Goal: Task Accomplishment & Management: Manage account settings

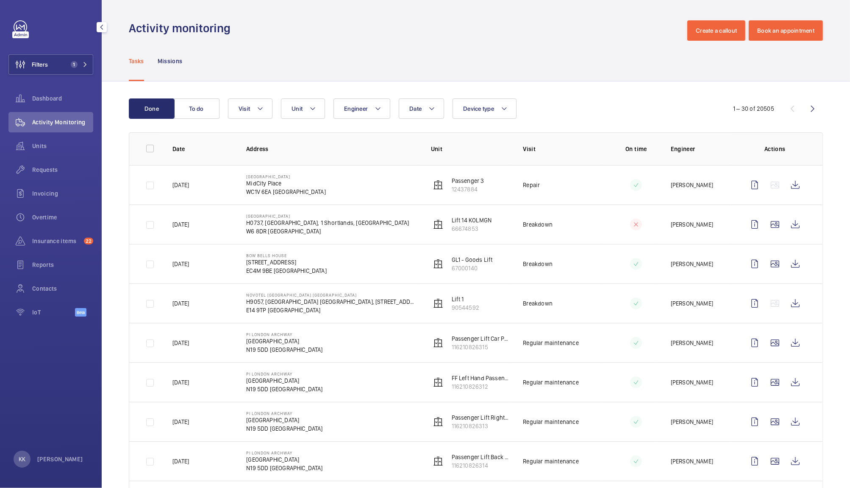
click at [351, 43] on div "Tasks Missions" at bounding box center [476, 61] width 694 height 40
click at [459, 72] on div "Tasks Missions" at bounding box center [476, 61] width 694 height 40
click at [399, 42] on div "Tasks Missions" at bounding box center [476, 61] width 694 height 40
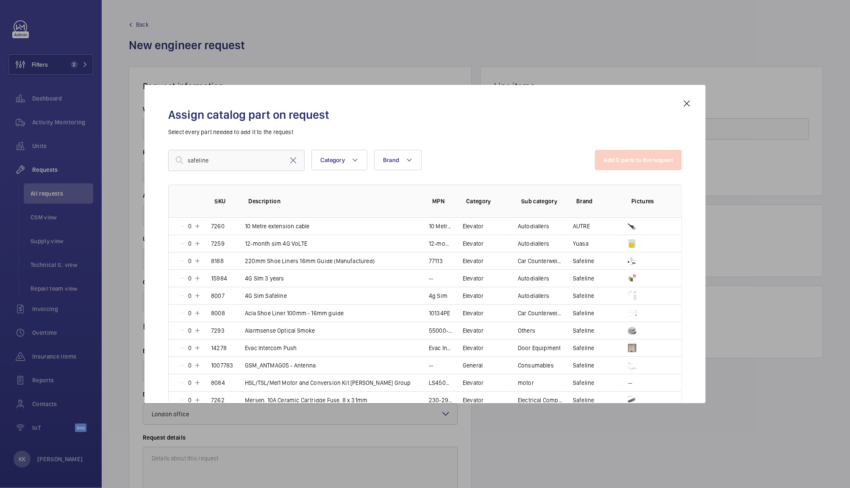
scroll to position [422, 0]
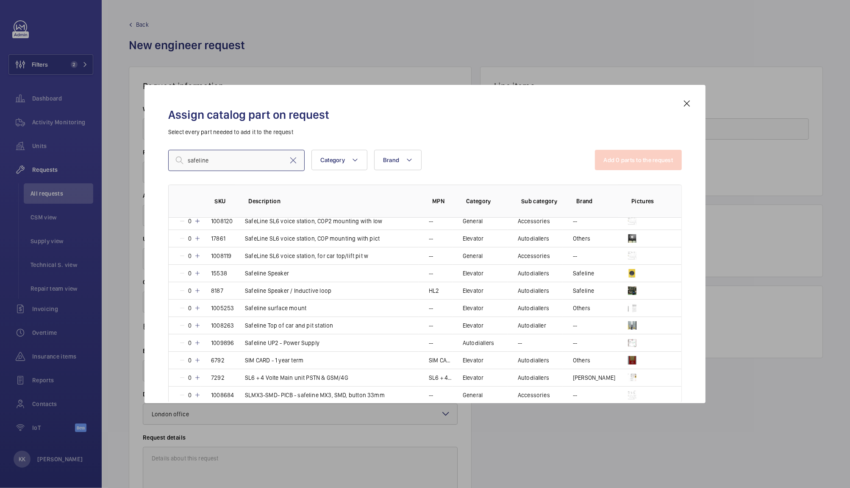
click at [227, 165] on input "safeline" at bounding box center [236, 160] width 137 height 21
type input "safeline"
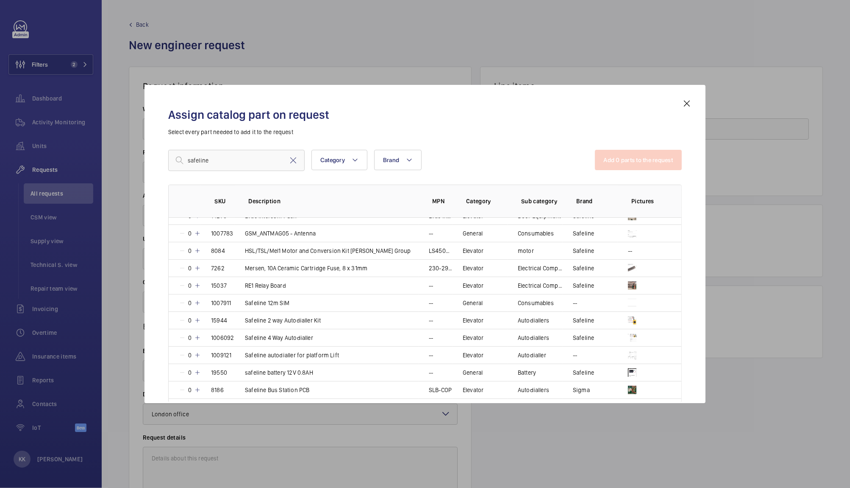
scroll to position [136, 0]
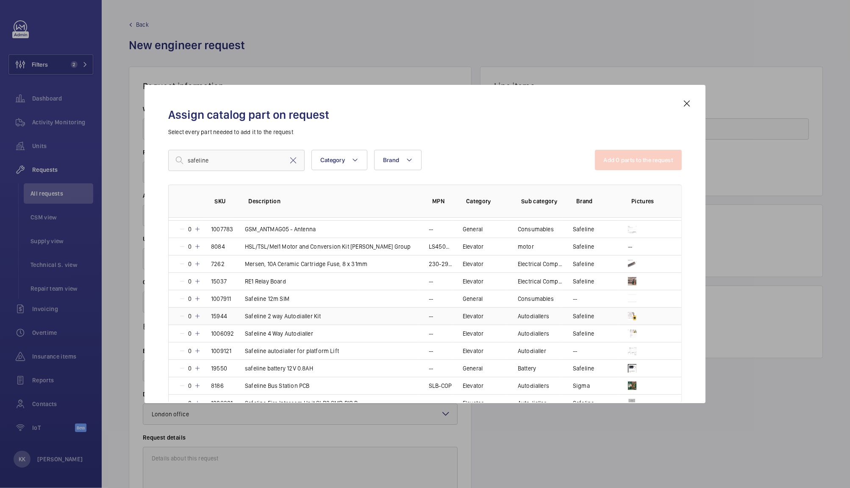
click at [199, 315] on mat-icon at bounding box center [197, 315] width 7 height 7
click at [199, 315] on mat-icon at bounding box center [196, 315] width 7 height 7
click at [199, 315] on mat-icon at bounding box center [197, 315] width 7 height 7
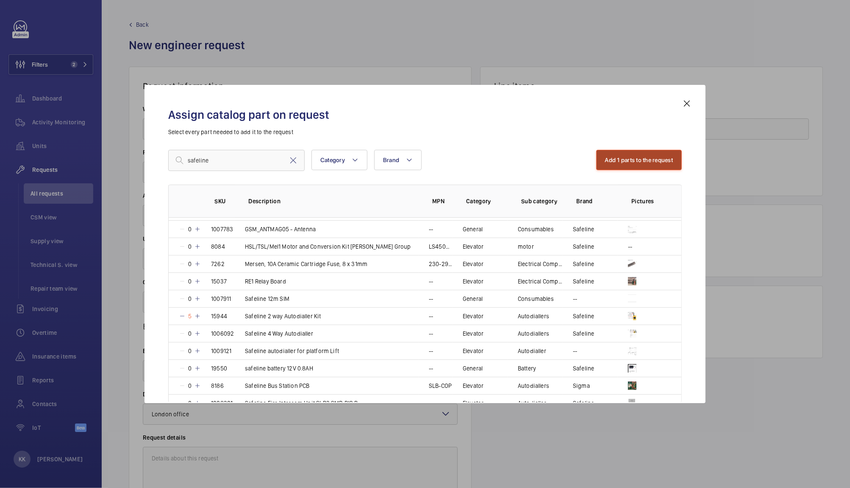
click at [642, 152] on button "Add 1 parts to the request" at bounding box center [640, 160] width 86 height 20
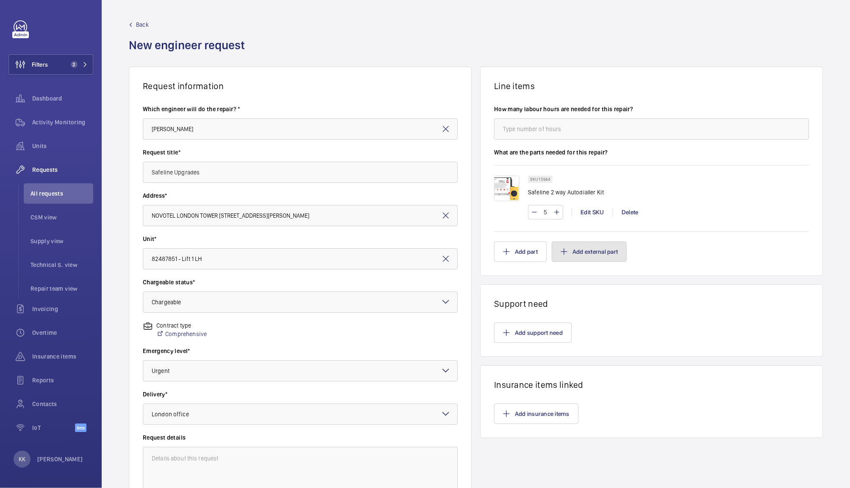
click at [563, 249] on mat-icon "button" at bounding box center [564, 251] width 7 height 7
click at [561, 257] on button "Add external part" at bounding box center [589, 251] width 75 height 20
click at [597, 114] on div at bounding box center [425, 244] width 850 height 488
click at [581, 83] on h1 "Line items" at bounding box center [651, 86] width 315 height 11
click at [620, 81] on h1 "Line items" at bounding box center [651, 86] width 315 height 11
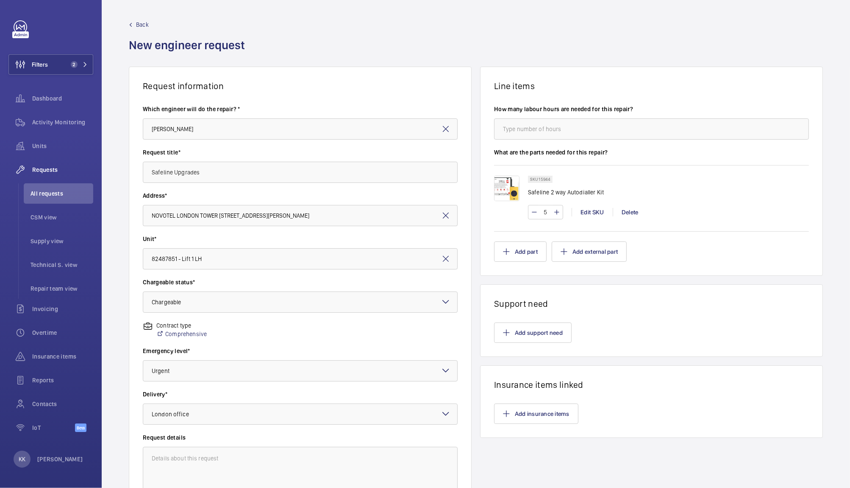
click at [375, 50] on div "Back New engineer request" at bounding box center [476, 43] width 694 height 46
click at [521, 249] on button "Add part" at bounding box center [520, 251] width 53 height 20
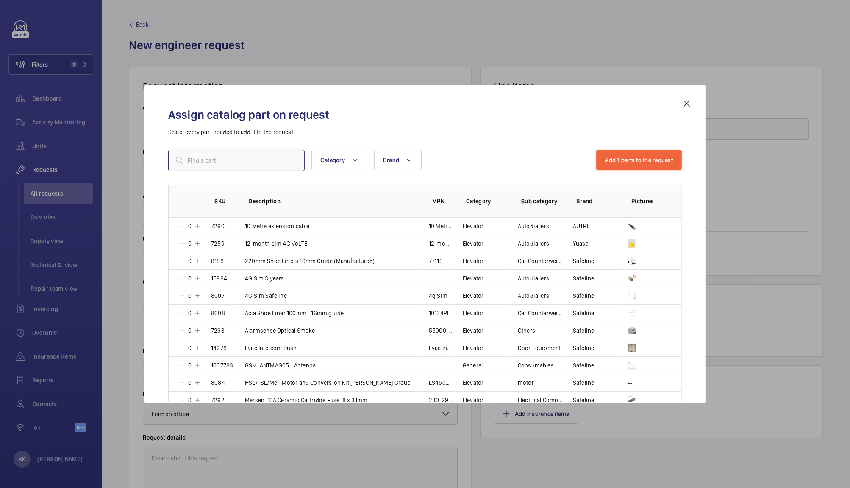
click at [274, 152] on input "text" at bounding box center [236, 160] width 137 height 21
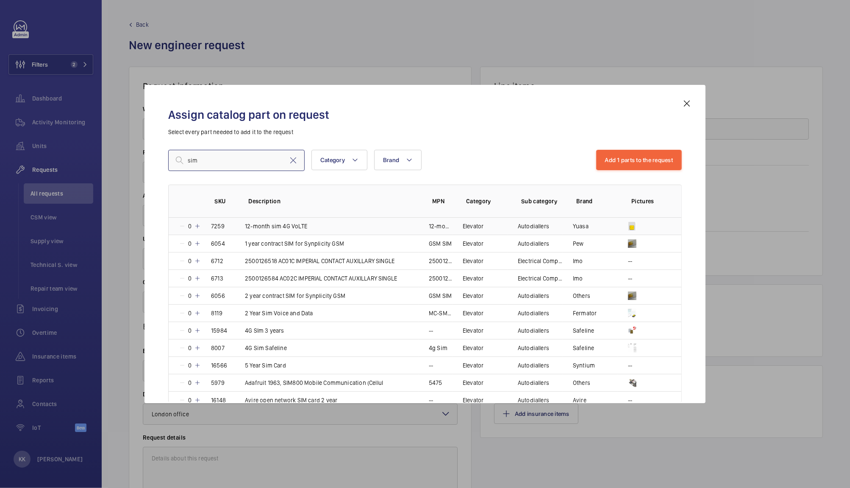
type input "sim"
click at [199, 225] on mat-icon at bounding box center [197, 226] width 7 height 7
click at [199, 225] on mat-icon at bounding box center [196, 226] width 7 height 7
click at [199, 225] on mat-icon at bounding box center [197, 226] width 7 height 7
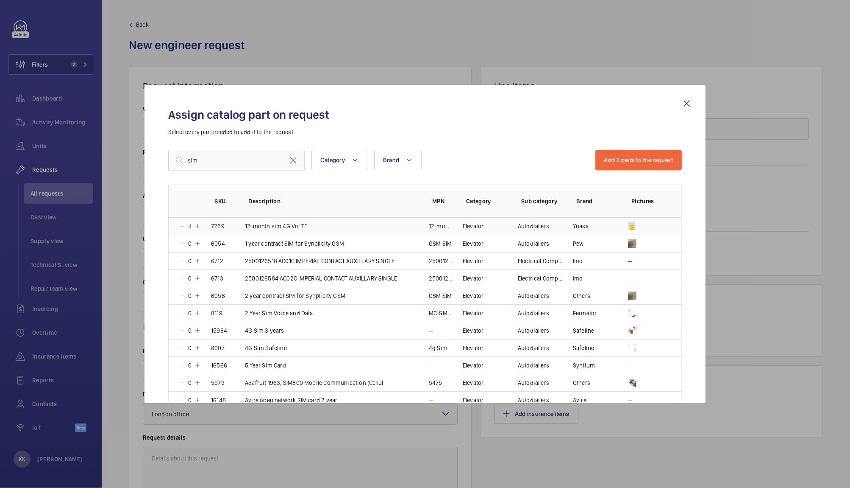
click at [199, 225] on mat-icon at bounding box center [197, 226] width 7 height 7
click at [614, 159] on button "Add 2 parts to the request" at bounding box center [639, 160] width 87 height 20
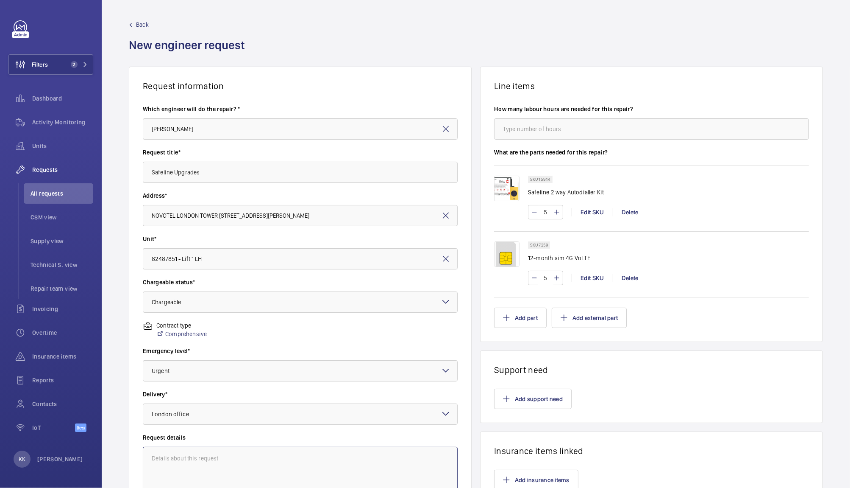
click at [262, 446] on textarea at bounding box center [300, 474] width 315 height 57
click at [163, 450] on textarea at bounding box center [300, 474] width 315 height 57
click at [509, 308] on wm-front-card-body "How many labour hours are needed for this repair? What are the parts needed for…" at bounding box center [652, 216] width 342 height 250
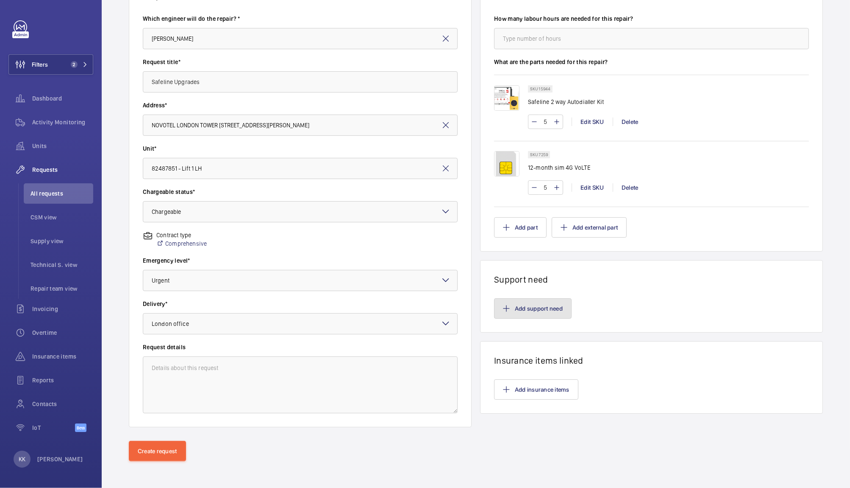
click at [535, 306] on button "Add support need" at bounding box center [533, 308] width 78 height 20
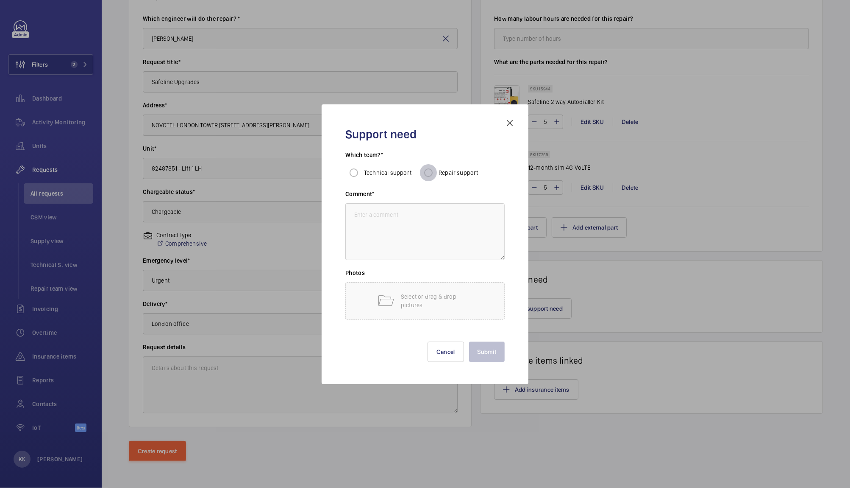
click at [434, 177] on input "Repair support" at bounding box center [428, 172] width 17 height 17
radio input "true"
click at [432, 223] on textarea at bounding box center [425, 231] width 159 height 57
type textarea "Safeline upgrades"
click at [487, 349] on button "Submit" at bounding box center [487, 351] width 36 height 20
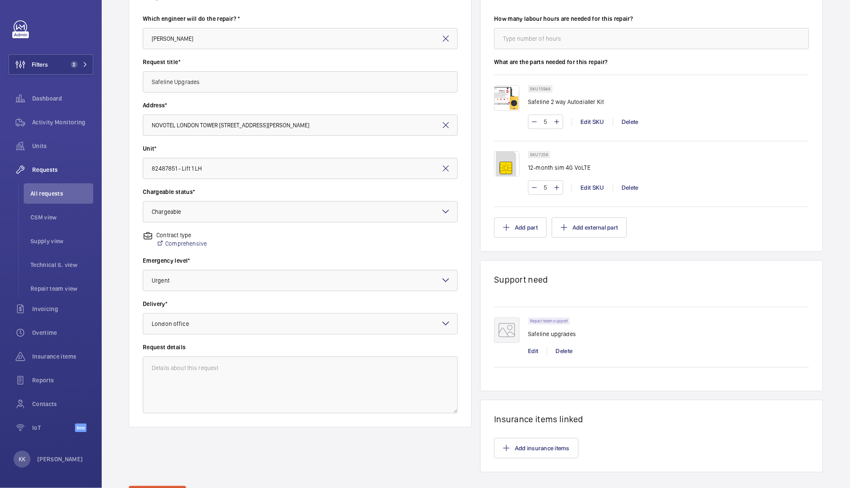
click at [150, 460] on div "Request information Which engineer will do the repair? * Keith Bishop Request t…" at bounding box center [300, 224] width 343 height 496
click at [156, 485] on button "Create request" at bounding box center [157, 495] width 57 height 20
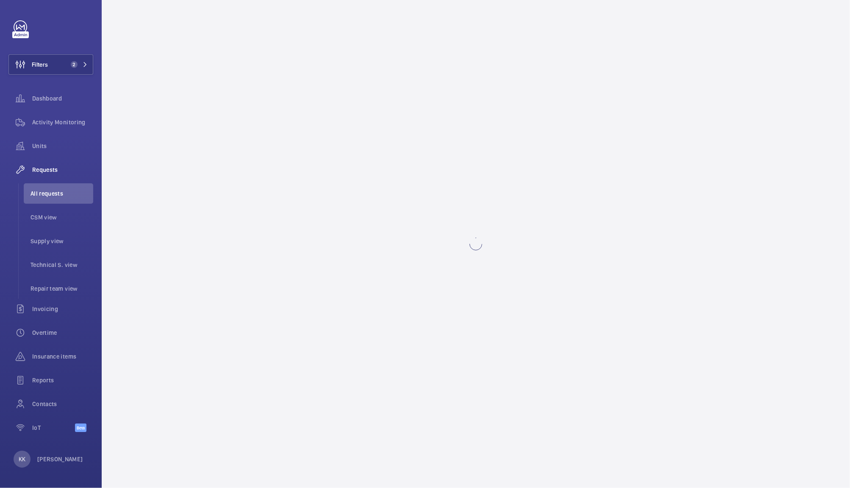
scroll to position [0, 0]
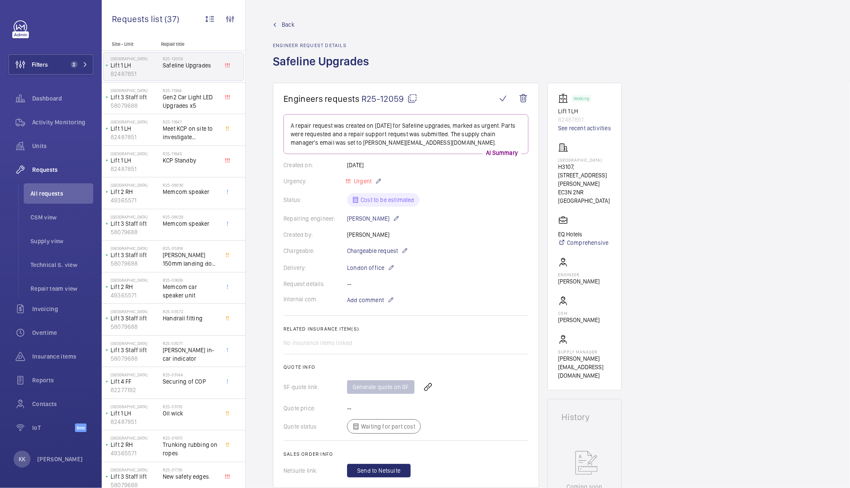
scroll to position [421, 0]
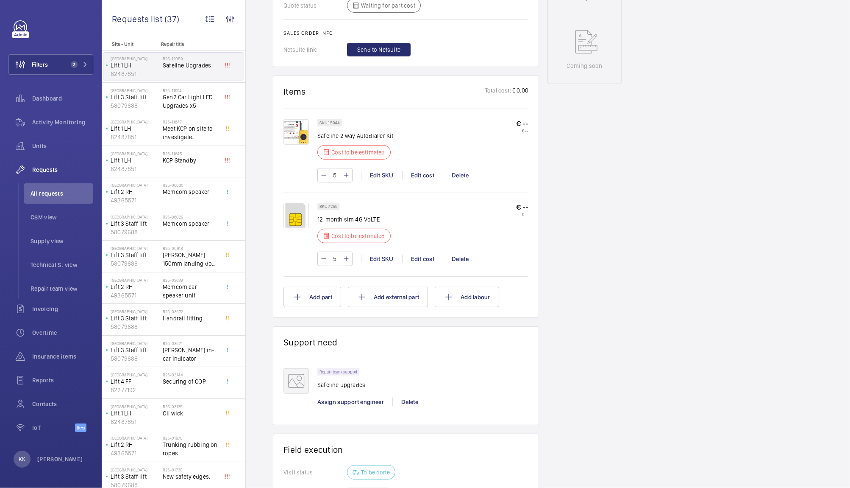
click at [594, 264] on div "Working Lift 1 LH 82487851 See recent activities NOVOTEL LONDON TOWER BRIDGE H3…" at bounding box center [585, 146] width 74 height 969
click at [417, 176] on div "Edit cost" at bounding box center [422, 175] width 41 height 8
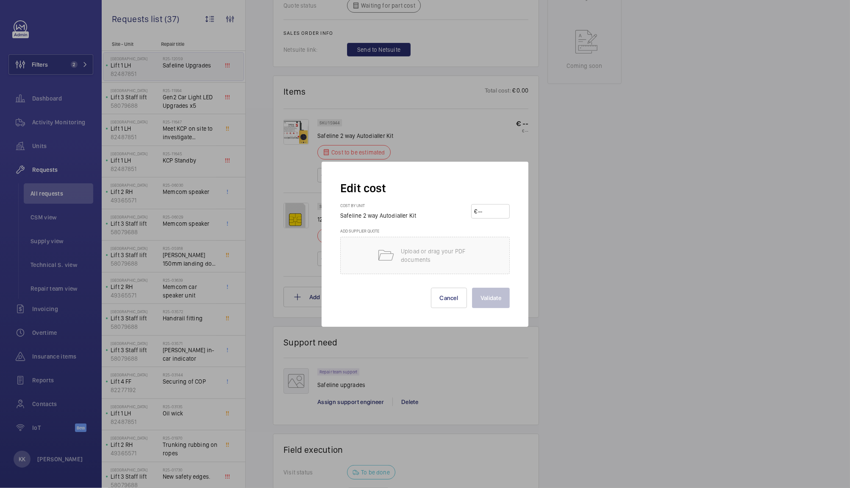
click at [495, 208] on input "number" at bounding box center [492, 211] width 30 height 14
type input "523"
click at [487, 299] on button "Validate" at bounding box center [491, 297] width 38 height 20
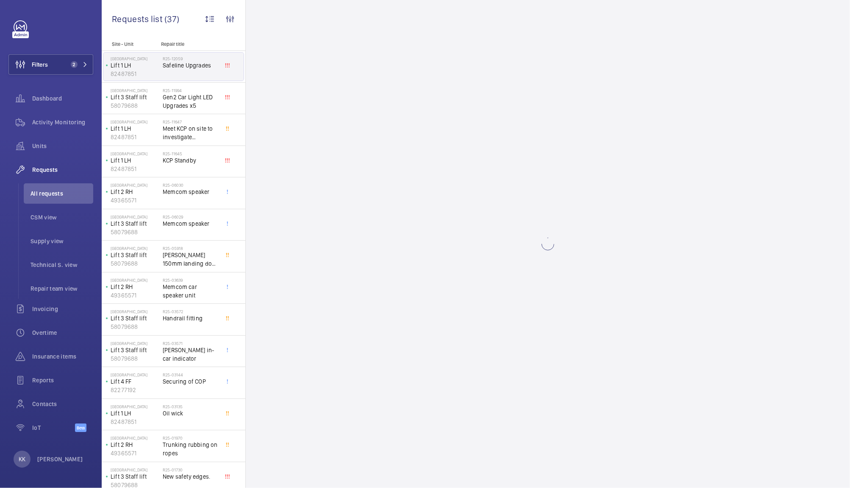
click at [431, 223] on wm-front-async-data-loader at bounding box center [548, 244] width 605 height 488
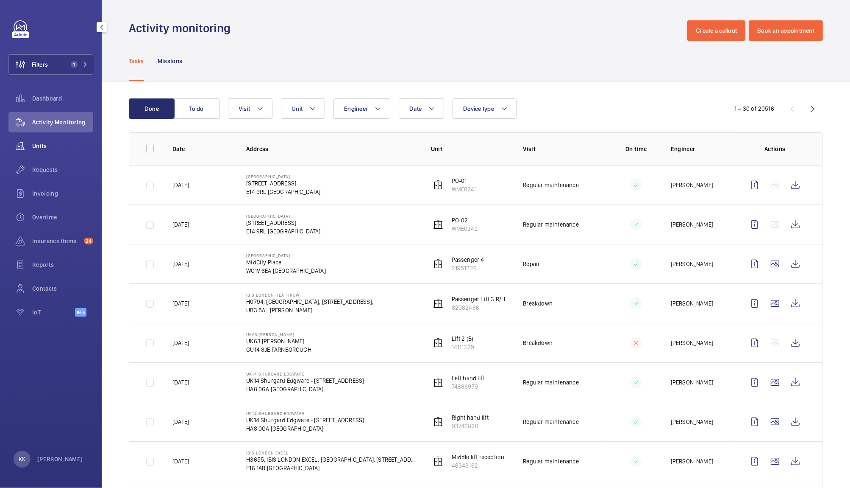
click at [31, 145] on wm-front-icon-button at bounding box center [20, 146] width 24 height 20
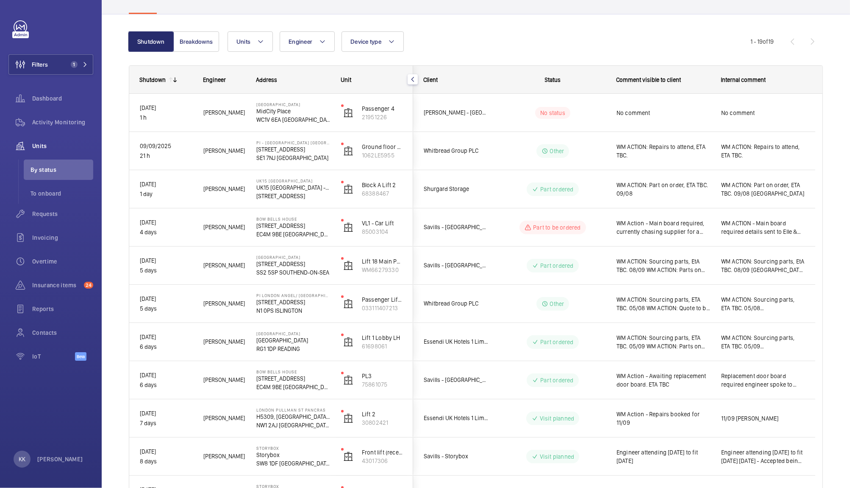
scroll to position [57, 0]
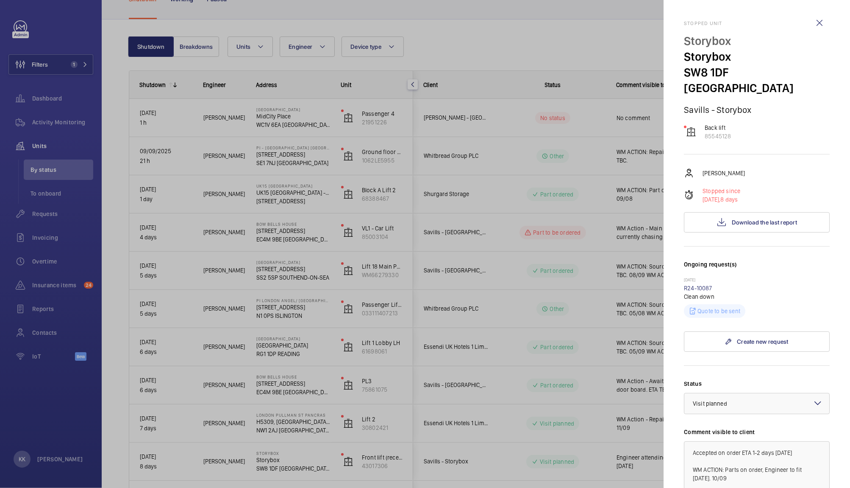
click at [507, 45] on div at bounding box center [425, 244] width 850 height 488
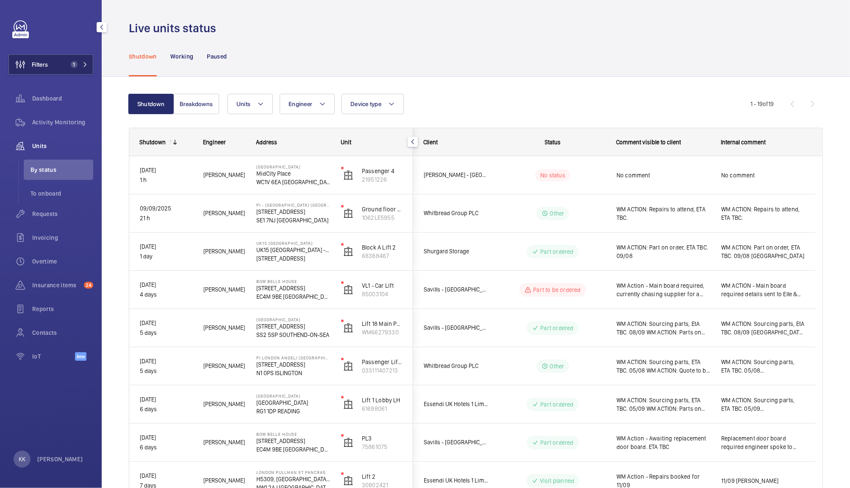
scroll to position [57, 0]
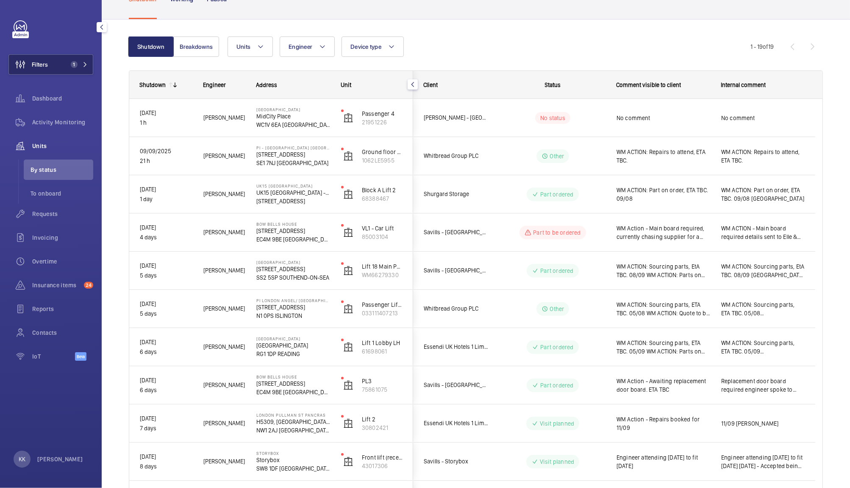
click at [39, 65] on span "Filters" at bounding box center [40, 64] width 16 height 8
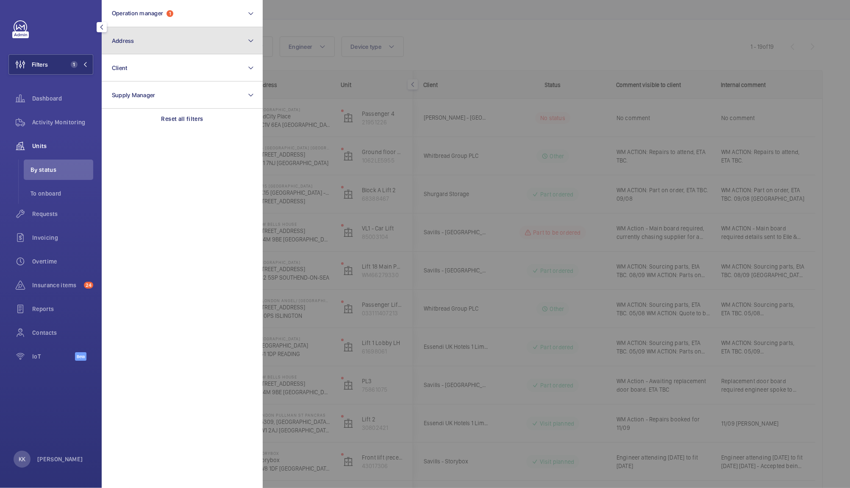
click at [128, 33] on button "Address" at bounding box center [182, 40] width 161 height 27
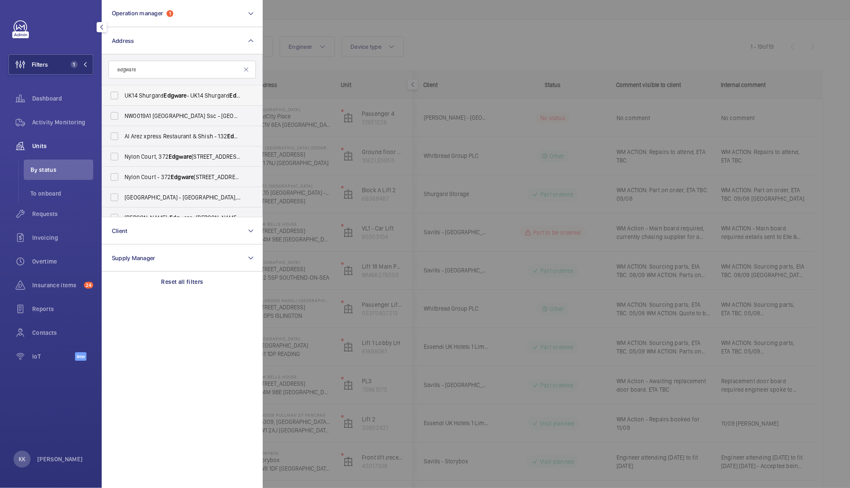
type input "edgware"
click at [187, 100] on label "UK14 Shurgard Edgware - UK14 Shurgard Edgware - 250 Burnt Oak Broadway, LONDON …" at bounding box center [176, 95] width 148 height 20
click at [123, 100] on input "UK14 Shurgard Edgware - UK14 Shurgard Edgware - 250 Burnt Oak Broadway, LONDON …" at bounding box center [114, 95] width 17 height 17
checkbox input "true"
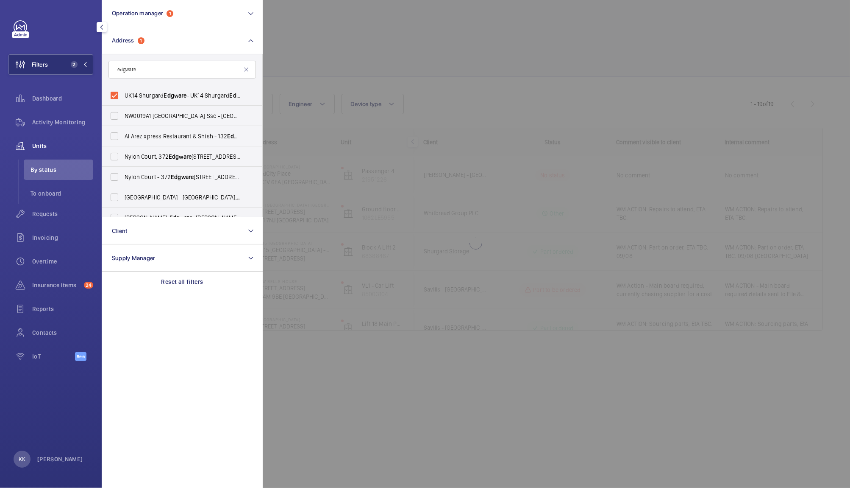
click at [395, 21] on div at bounding box center [688, 244] width 850 height 488
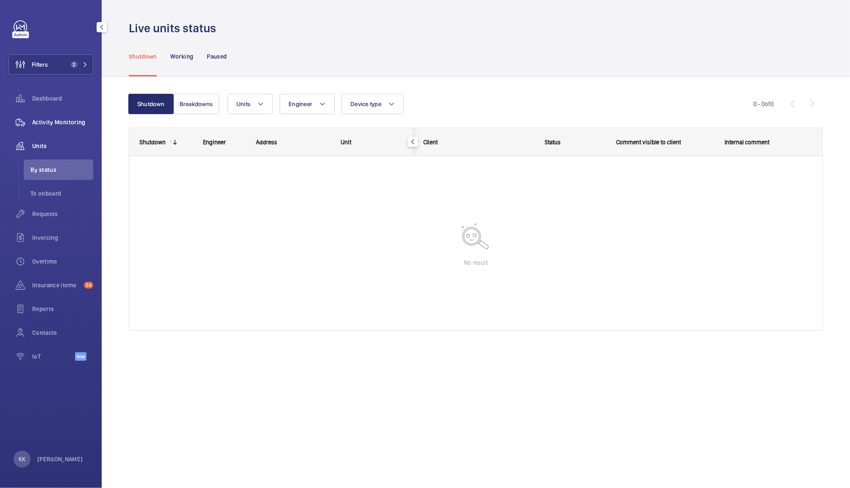
click at [76, 124] on span "Activity Monitoring" at bounding box center [62, 122] width 61 height 8
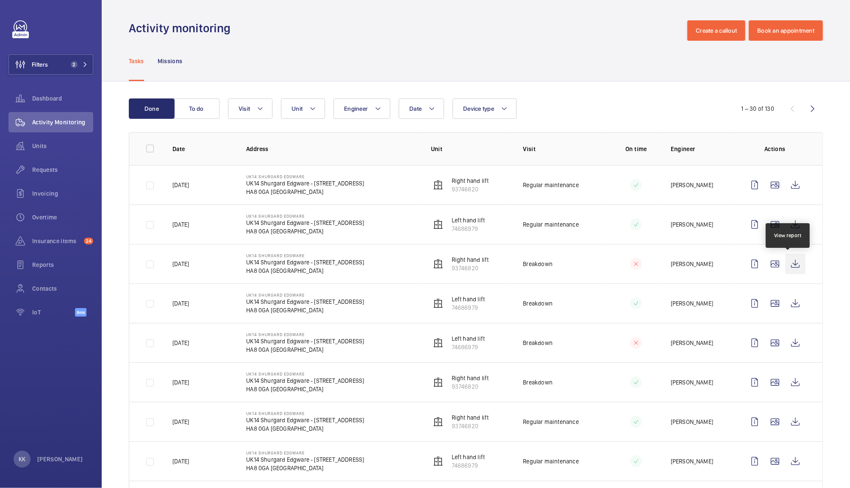
click at [793, 265] on wm-front-icon-button at bounding box center [796, 264] width 20 height 20
click at [63, 70] on button "Filters 2" at bounding box center [50, 64] width 85 height 20
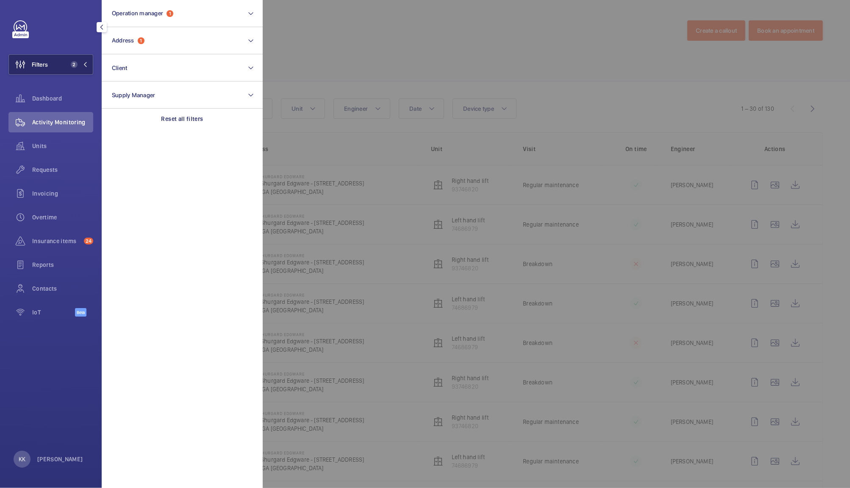
click at [75, 61] on span "2" at bounding box center [74, 64] width 7 height 7
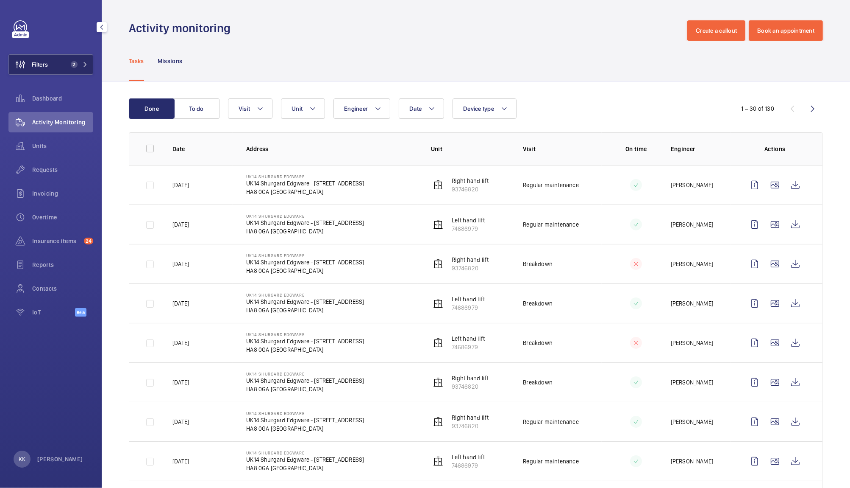
click at [61, 59] on button "Filters 2" at bounding box center [50, 64] width 85 height 20
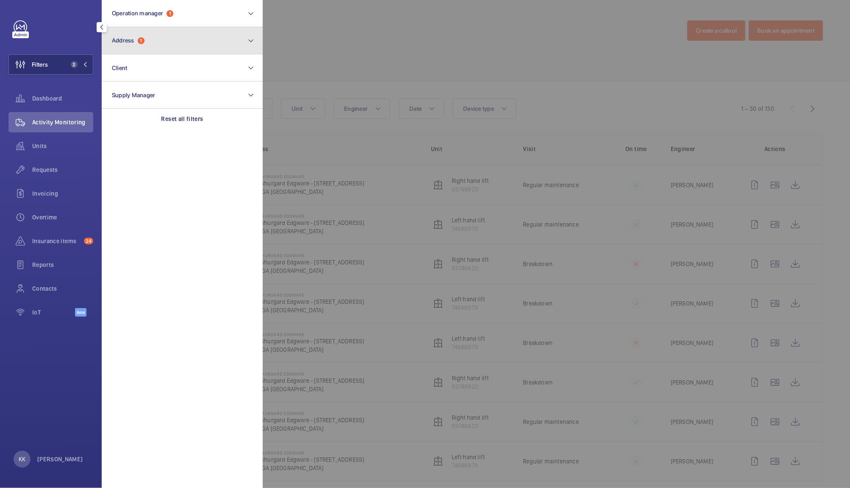
click at [165, 41] on button "Address 1" at bounding box center [182, 40] width 161 height 27
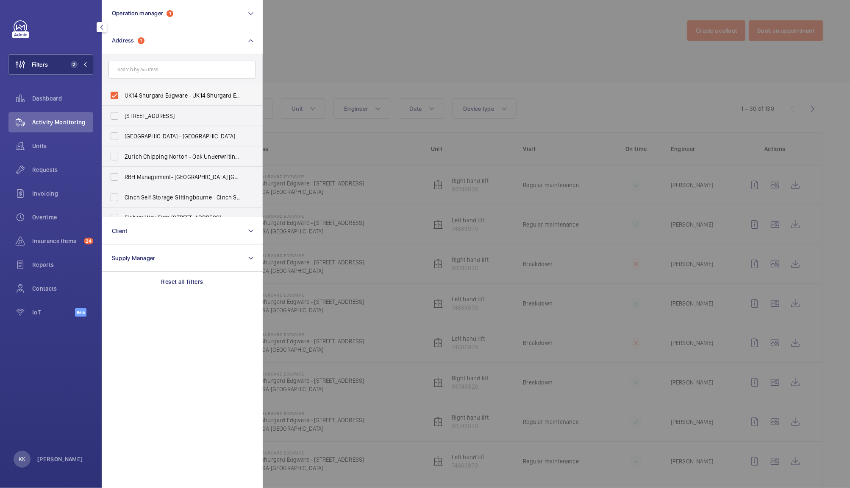
click at [131, 101] on label "UK14 Shurgard Edgware - UK14 Shurgard Edgware - 250 Burnt Oak Broadway, LONDON …" at bounding box center [176, 95] width 148 height 20
click at [123, 101] on input "UK14 Shurgard Edgware - UK14 Shurgard Edgware - 250 Burnt Oak Broadway, LONDON …" at bounding box center [114, 95] width 17 height 17
checkbox input "false"
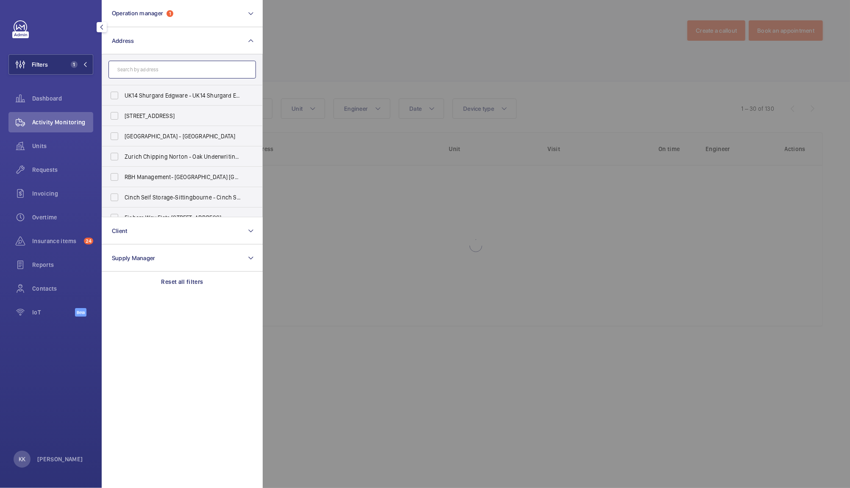
click at [143, 76] on input "text" at bounding box center [183, 70] width 148 height 18
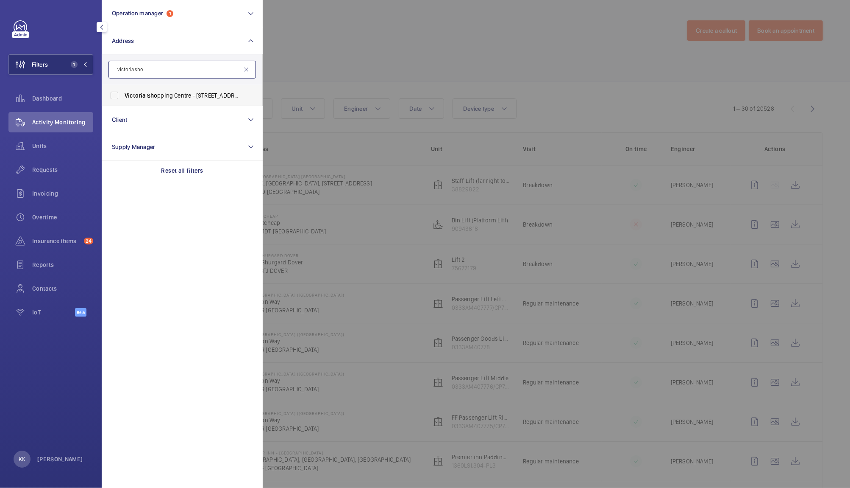
type input "victoria sho"
click at [175, 92] on span "Victoria Sho pping Centre - 362 Chartwell Square, Southend on Sea, SOUTHEND-ON-…" at bounding box center [183, 95] width 117 height 8
click at [123, 92] on input "Victoria Sho pping Centre - 362 Chartwell Square, Southend on Sea, SOUTHEND-ON-…" at bounding box center [114, 95] width 17 height 17
checkbox input "true"
click at [329, 70] on div at bounding box center [688, 244] width 850 height 488
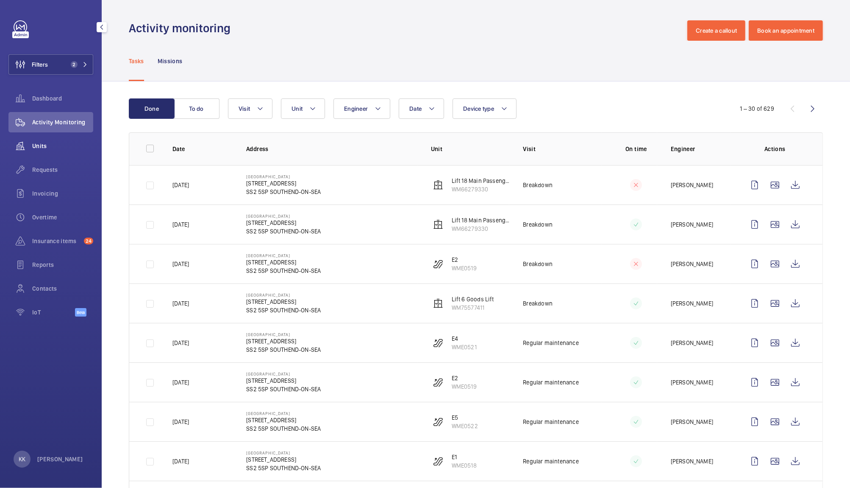
click at [23, 142] on wm-front-icon-button at bounding box center [20, 146] width 24 height 20
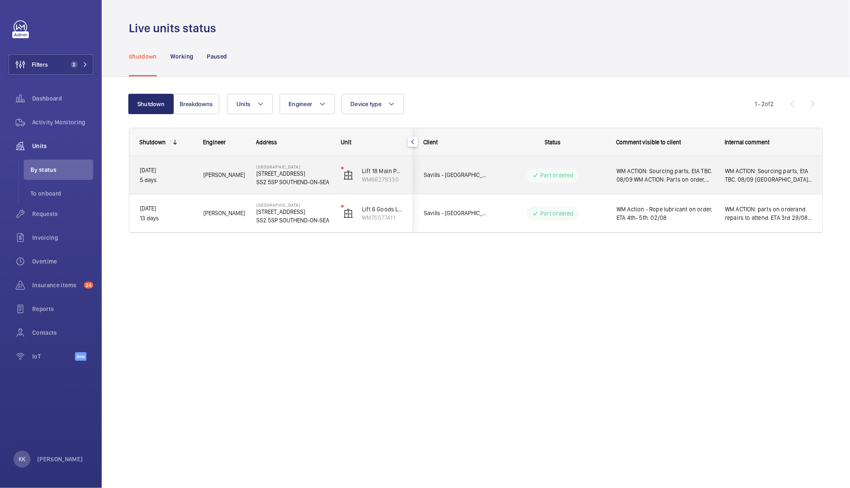
click at [644, 178] on span "WM ACTION: Sourcing parts, EtA TBC. 08/09 WM ACTION: Parts on order, ETA 11th. …" at bounding box center [666, 175] width 98 height 17
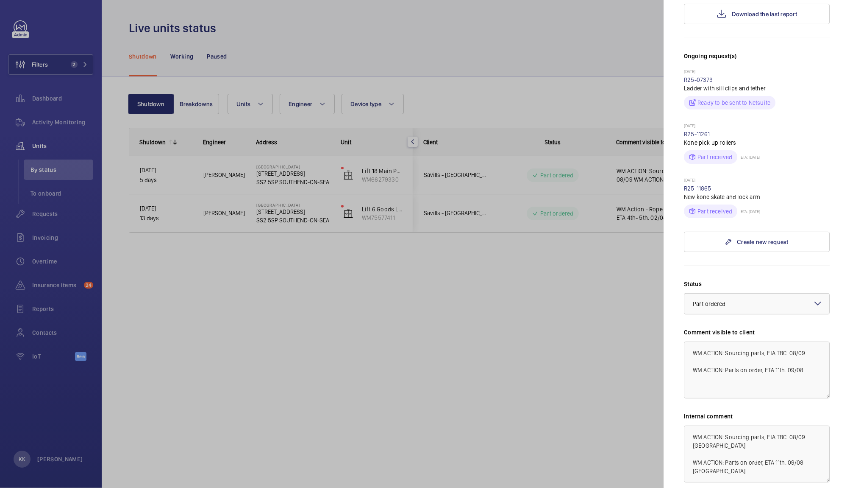
scroll to position [299, 0]
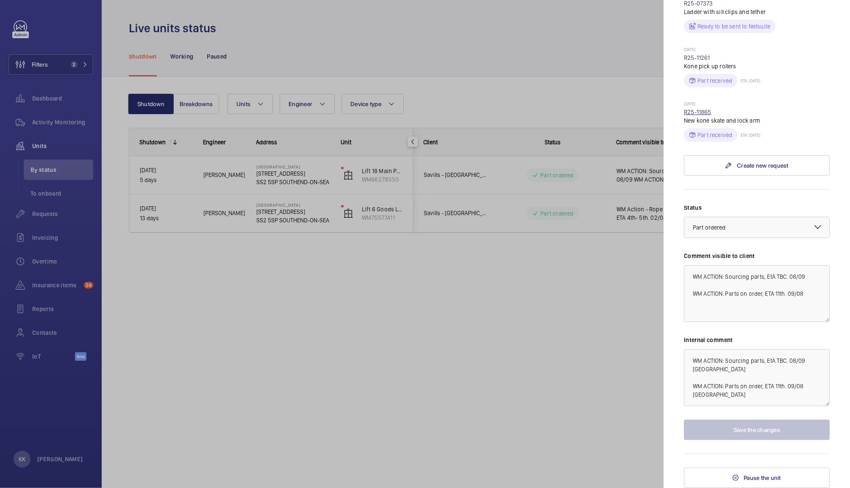
click at [695, 112] on link "R25-11865" at bounding box center [698, 112] width 28 height 7
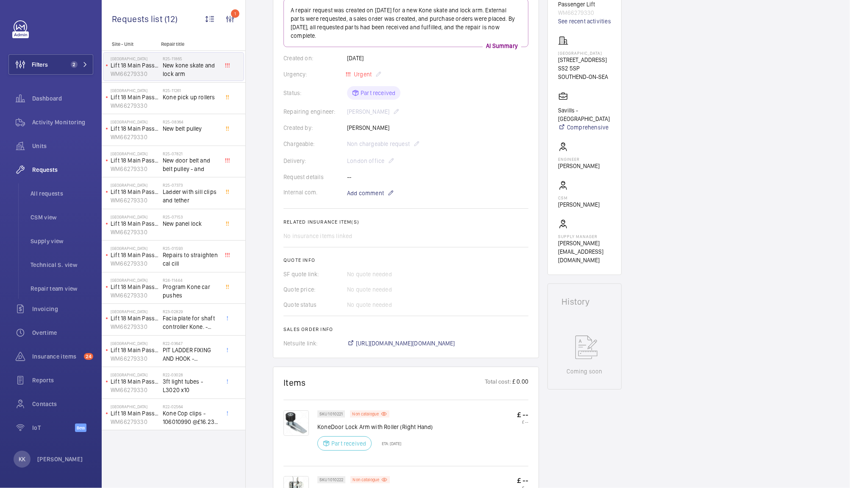
scroll to position [79, 0]
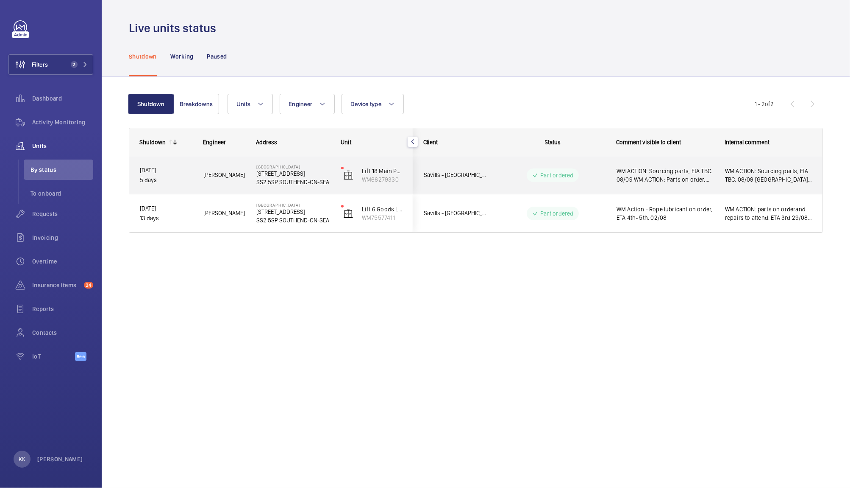
click at [633, 173] on span "WM ACTION: Sourcing parts, EtA TBC. 08/09 WM ACTION: Parts on order, ETA 11th. …" at bounding box center [666, 175] width 98 height 17
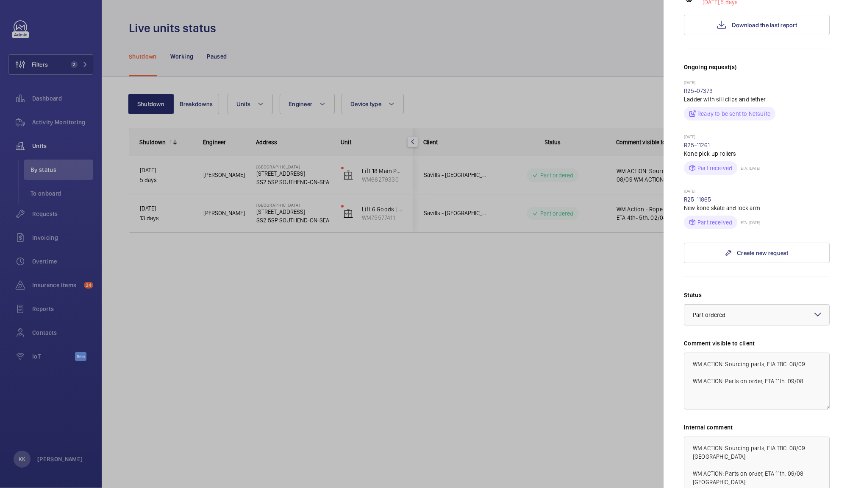
scroll to position [267, 0]
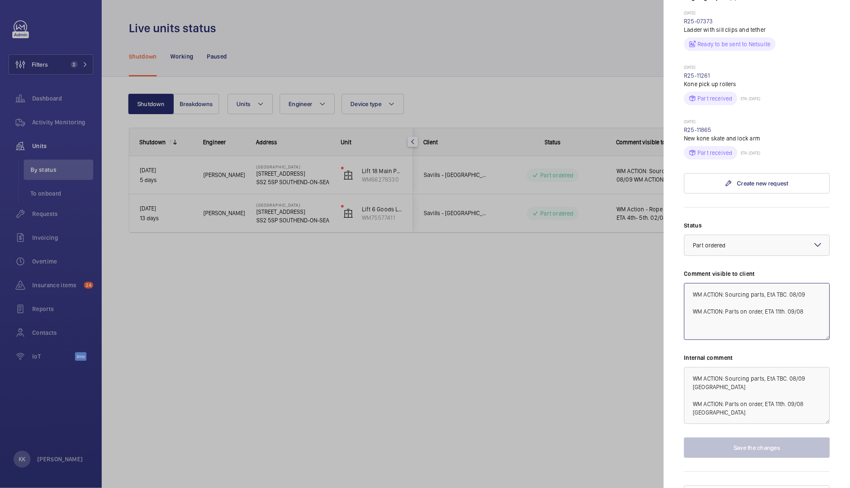
click at [809, 337] on textarea "WM ACTION: Sourcing parts, EtA TBC. 08/09 WM ACTION: Parts on order, ETA 11th. …" at bounding box center [757, 311] width 146 height 57
drag, startPoint x: 809, startPoint y: 337, endPoint x: 707, endPoint y: 306, distance: 106.9
click at [707, 306] on textarea "WM ACTION: Sourcing parts, EtA TBC. 08/09 WM ACTION: Parts on order, ETA 11th. …" at bounding box center [757, 311] width 146 height 57
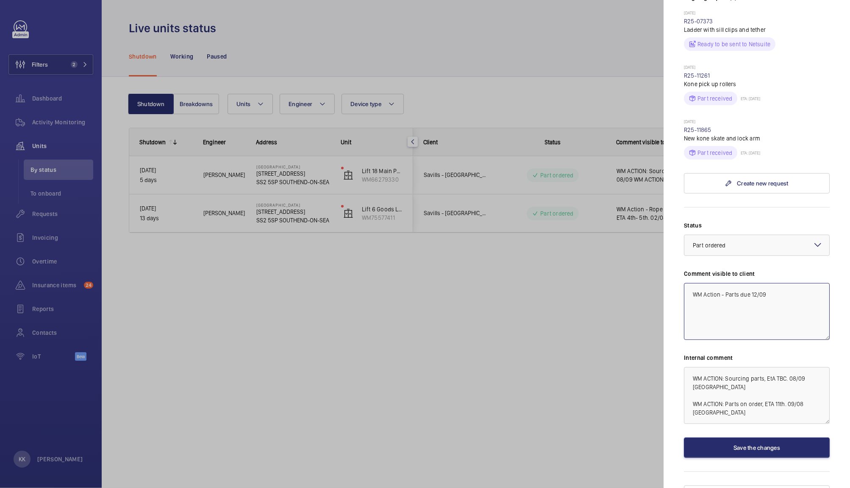
click at [777, 312] on textarea "WM Action - Parts due 12/09" at bounding box center [757, 311] width 146 height 57
drag, startPoint x: 777, startPoint y: 312, endPoint x: 633, endPoint y: 302, distance: 144.1
click at [633, 302] on mat-sidenav-container "Filters 2 Dashboard Activity Monitoring Units By status To onboard Requests Inv…" at bounding box center [425, 244] width 850 height 488
type textarea "WM Action - Parts due 12/09"
drag, startPoint x: 690, startPoint y: 391, endPoint x: 741, endPoint y: 463, distance: 88.1
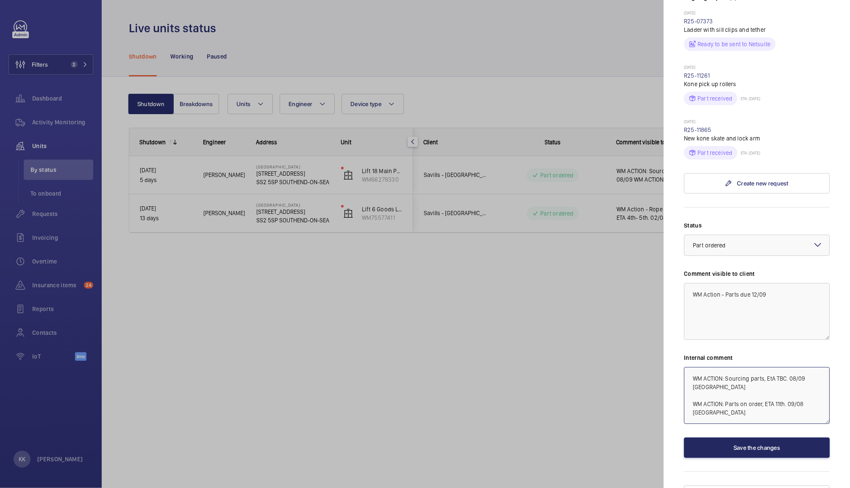
click at [741, 457] on div "Status Select a status × Part ordered × Comment visible to client WM Action - P…" at bounding box center [757, 339] width 146 height 237
paste textarea "ction - Parts due 12/09"
type textarea "WM Action - Parts due 12/09"
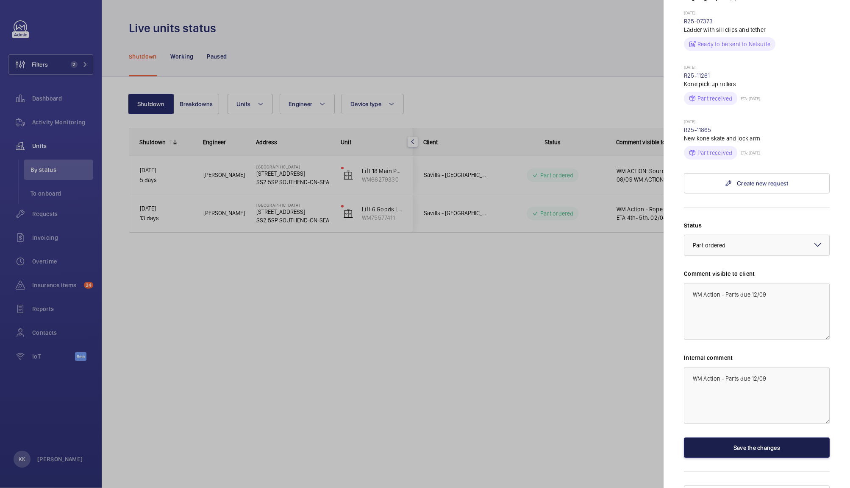
click at [733, 457] on button "Save the changes" at bounding box center [757, 447] width 146 height 20
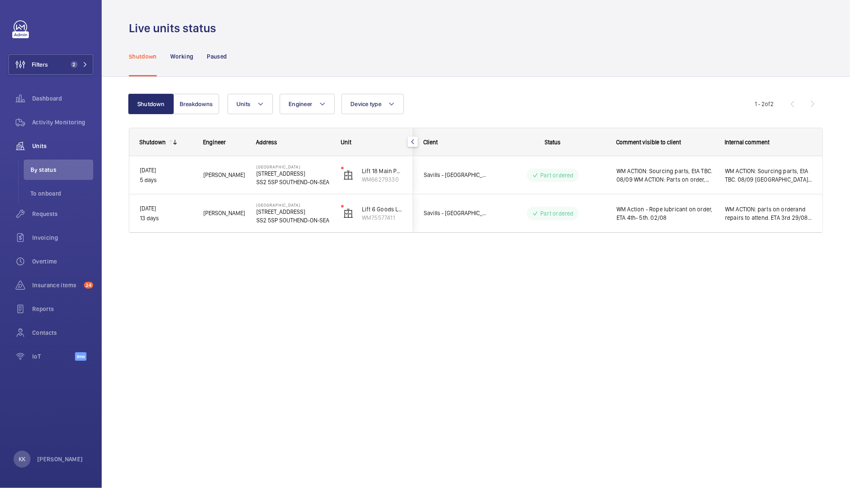
scroll to position [0, 0]
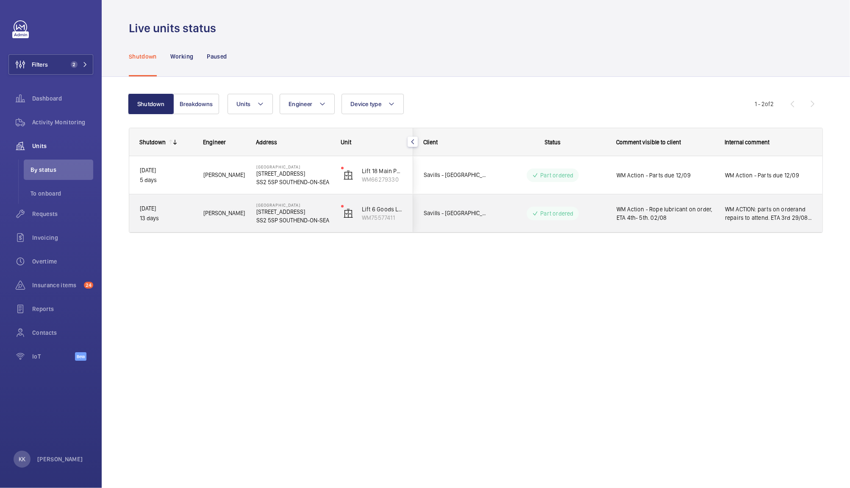
click at [663, 216] on span "WM Action - Rope lubricant on order, ETA 4th- 5th. 02/08" at bounding box center [666, 213] width 98 height 17
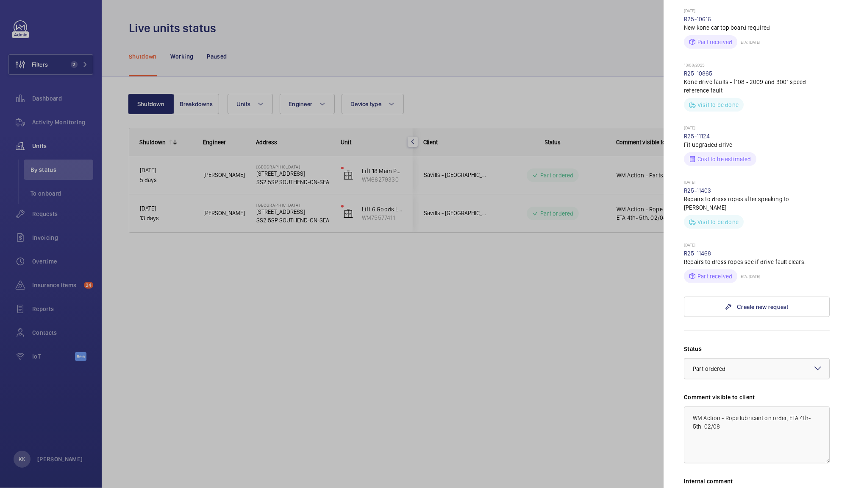
scroll to position [434, 0]
click at [706, 254] on link "R25-11468" at bounding box center [698, 251] width 28 height 7
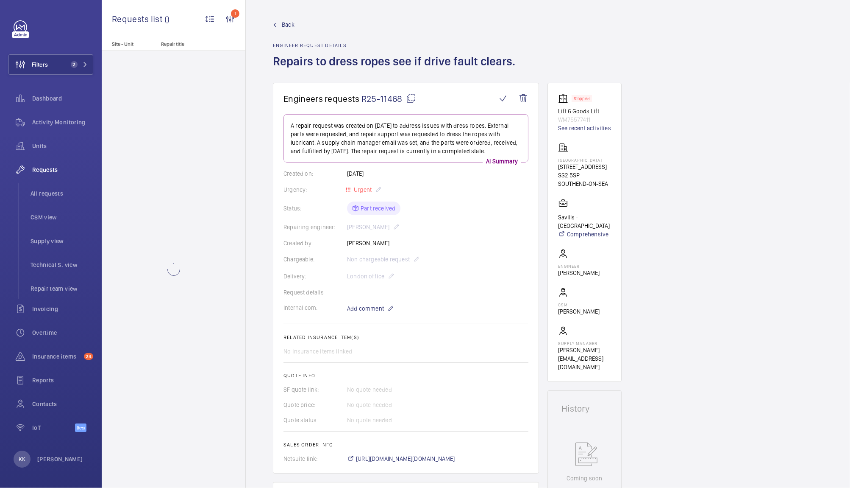
click at [387, 98] on span "R25-11468" at bounding box center [389, 98] width 55 height 11
